Goal: Task Accomplishment & Management: Complete application form

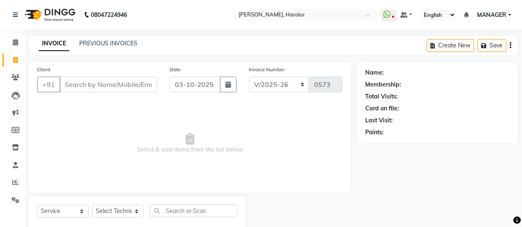
select select "8259"
select select "service"
click at [119, 79] on input "Client" at bounding box center [108, 85] width 98 height 16
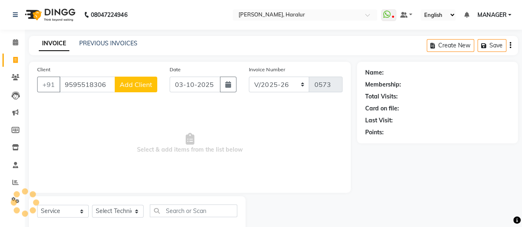
type input "9595518306"
click at [140, 81] on span "Add Client" at bounding box center [136, 85] width 33 height 8
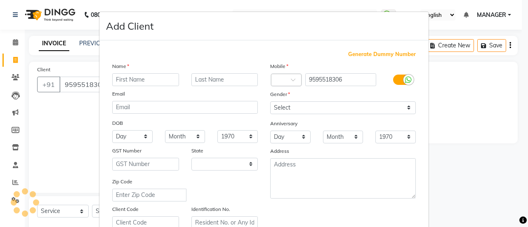
select select "21"
click at [136, 82] on input "text" at bounding box center [145, 79] width 67 height 13
type input "[PERSON_NAME]"
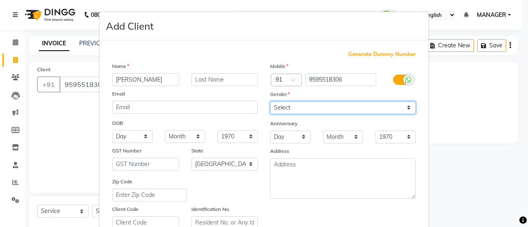
click at [295, 108] on select "Select [DEMOGRAPHIC_DATA] [DEMOGRAPHIC_DATA] Other Prefer Not To Say" at bounding box center [343, 108] width 146 height 13
select select "[DEMOGRAPHIC_DATA]"
click at [270, 102] on select "Select [DEMOGRAPHIC_DATA] [DEMOGRAPHIC_DATA] Other Prefer Not To Say" at bounding box center [343, 108] width 146 height 13
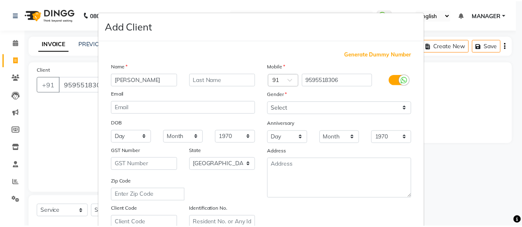
scroll to position [152, 0]
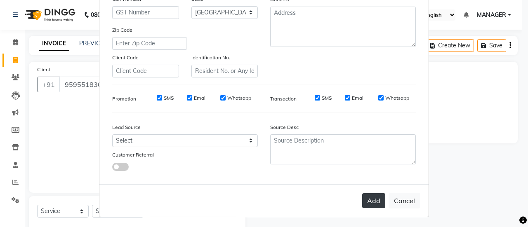
click at [370, 197] on button "Add" at bounding box center [373, 201] width 23 height 15
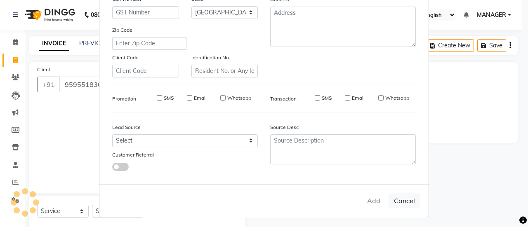
type input "95******06"
select select
select select "null"
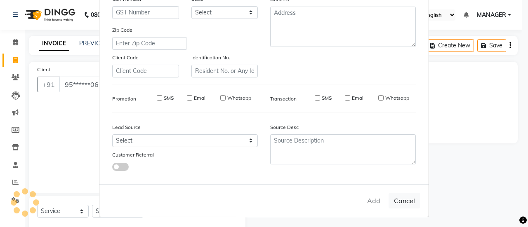
select select
checkbox input "false"
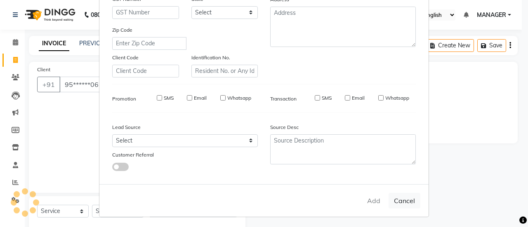
checkbox input "false"
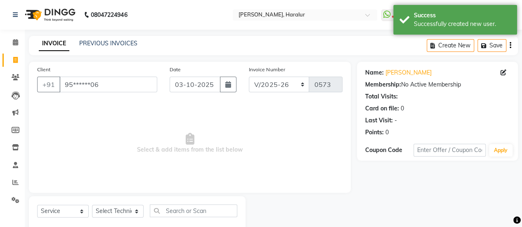
scroll to position [20, 0]
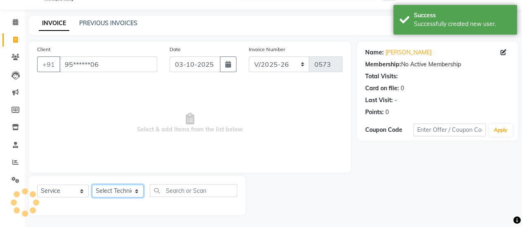
click at [126, 188] on select "Select Technician [PERSON_NAME] MANAGER Prem [PERSON_NAME]" at bounding box center [118, 191] width 52 height 13
select select "79360"
click at [92, 185] on select "Select Technician [PERSON_NAME] MANAGER Prem [PERSON_NAME]" at bounding box center [118, 191] width 52 height 13
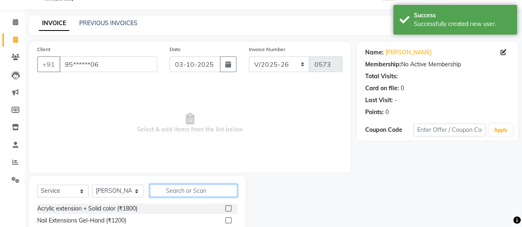
click at [187, 197] on input "text" at bounding box center [194, 191] width 88 height 13
type input "700"
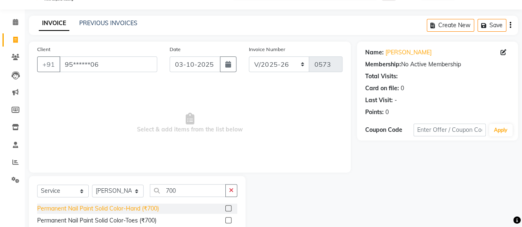
click at [138, 209] on div "Permanent Nail Paint Solid Color-Hand (₹700)" at bounding box center [98, 209] width 122 height 9
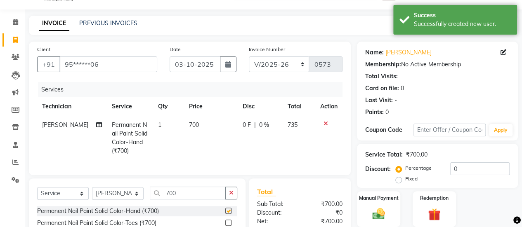
checkbox input "false"
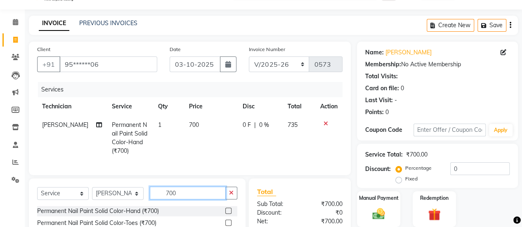
click at [179, 200] on input "700" at bounding box center [188, 193] width 76 height 13
type input "7"
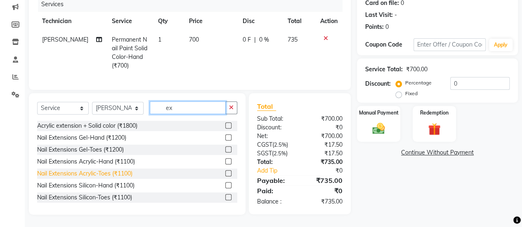
type input "ex"
click at [57, 171] on div "Nail Extensions Acrylic-Toes (₹1100)" at bounding box center [84, 174] width 95 height 9
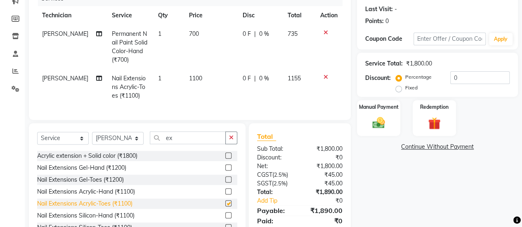
checkbox input "false"
click at [190, 137] on div "Select Service Product Membership Package Voucher Prepaid Gift Card Select Tech…" at bounding box center [137, 184] width 217 height 122
drag, startPoint x: 193, startPoint y: 135, endPoint x: 191, endPoint y: 140, distance: 5.5
click at [191, 140] on div "Select Service Product Membership Package Voucher Prepaid Gift Card Select Tech…" at bounding box center [137, 184] width 217 height 122
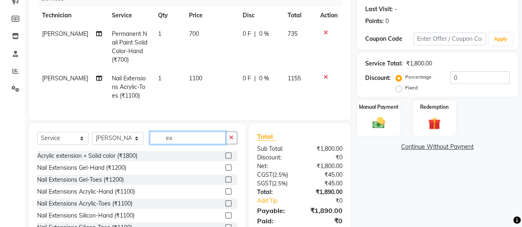
click at [191, 140] on input "ex" at bounding box center [188, 138] width 76 height 13
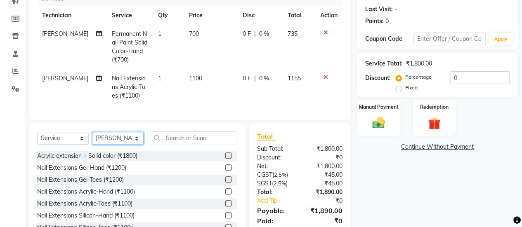
click at [119, 141] on select "Select Technician [PERSON_NAME] MANAGER Prem [PERSON_NAME]" at bounding box center [118, 138] width 52 height 13
select select "91309"
click at [92, 138] on select "Select Technician [PERSON_NAME] MANAGER Prem [PERSON_NAME]" at bounding box center [118, 138] width 52 height 13
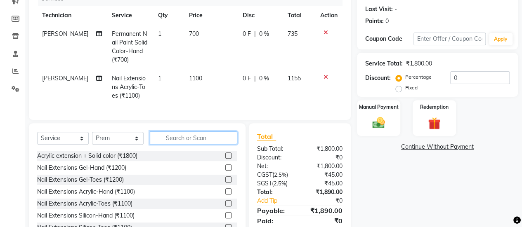
click at [180, 139] on input "text" at bounding box center [194, 138] width 88 height 13
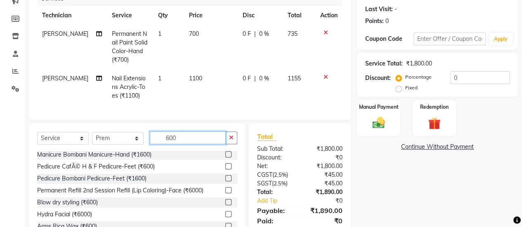
scroll to position [0, 0]
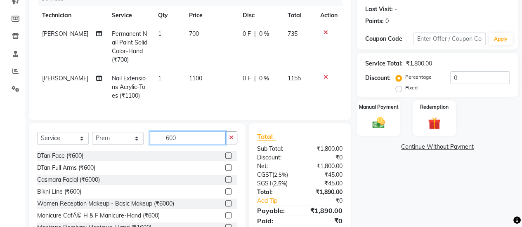
click at [201, 140] on input "600" at bounding box center [188, 138] width 76 height 13
type input "6"
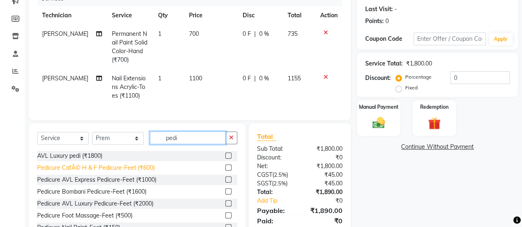
type input "pedi"
click at [146, 173] on div "Pedicure CafÃ© H & F Pedicure-Feet (₹600)" at bounding box center [96, 168] width 118 height 9
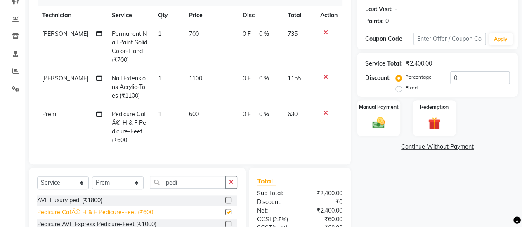
checkbox input "false"
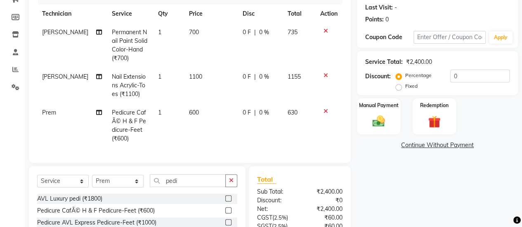
scroll to position [110, 0]
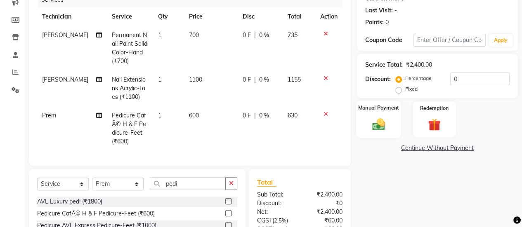
click at [367, 125] on div "Manual Payment" at bounding box center [378, 120] width 45 height 38
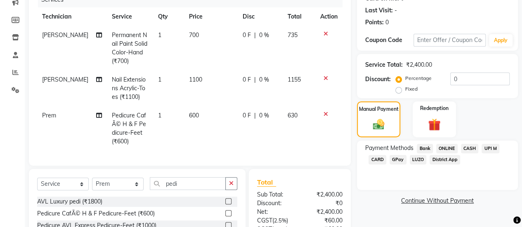
click at [445, 147] on span "ONLINE" at bounding box center [446, 148] width 21 height 9
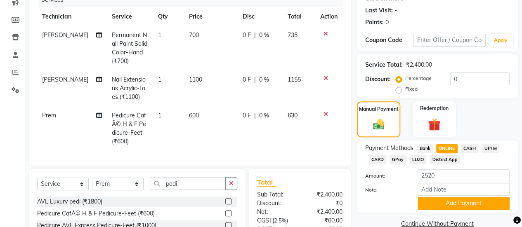
scroll to position [192, 0]
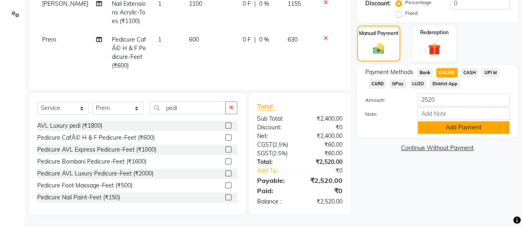
click at [428, 123] on button "Add Payment" at bounding box center [464, 127] width 92 height 13
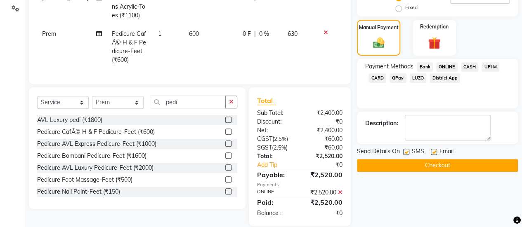
click at [409, 161] on button "Checkout" at bounding box center [437, 165] width 161 height 13
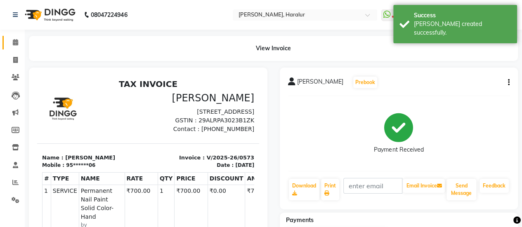
click at [17, 48] on link "Calendar" at bounding box center [12, 43] width 20 height 14
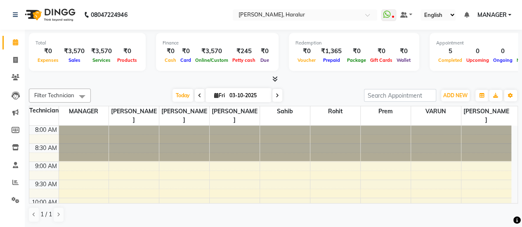
click at [275, 81] on icon at bounding box center [274, 79] width 5 height 6
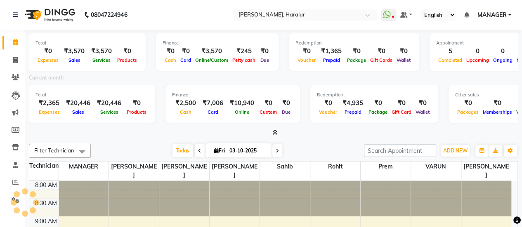
click at [274, 129] on span at bounding box center [273, 133] width 9 height 9
